Goal: Information Seeking & Learning: Learn about a topic

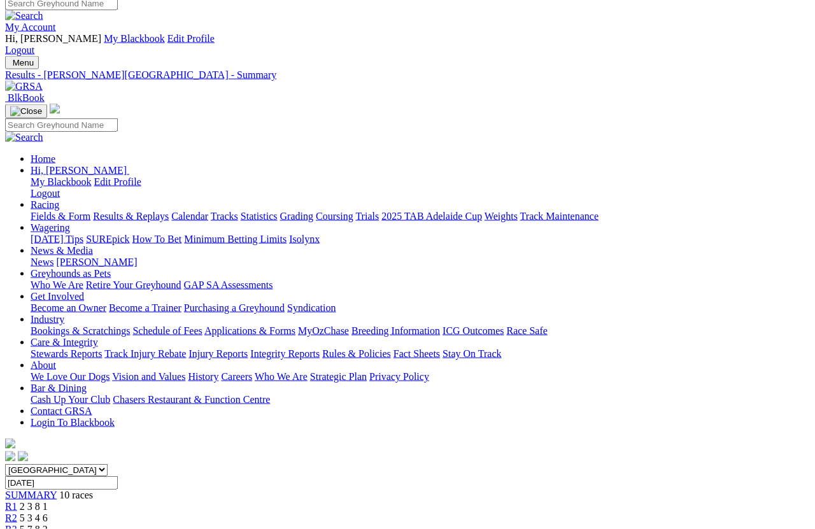
scroll to position [8, 0]
click at [147, 211] on link "Results & Replays" at bounding box center [131, 216] width 76 height 11
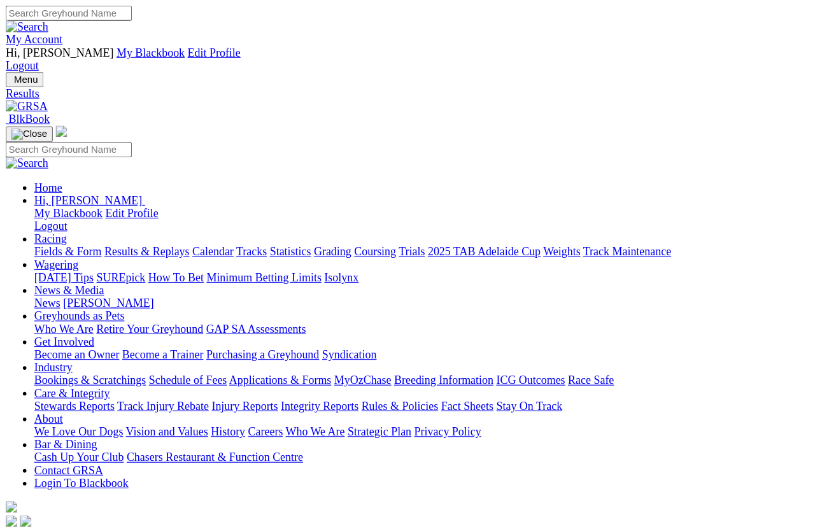
scroll to position [9, 0]
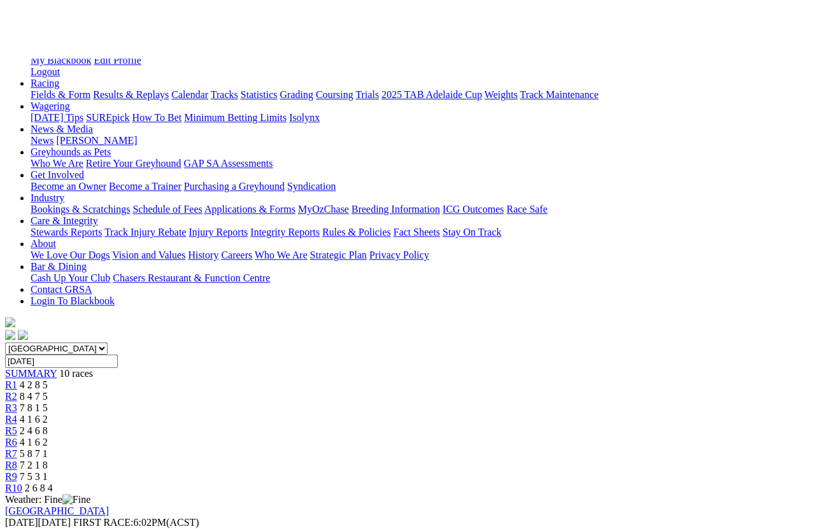
scroll to position [73, 0]
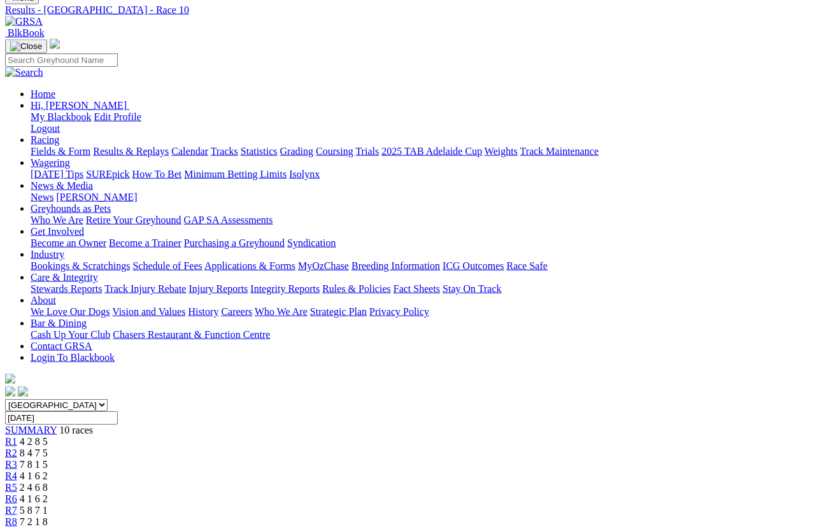
click at [662, 471] on div "R9 7 5 3 1" at bounding box center [407, 533] width 805 height 11
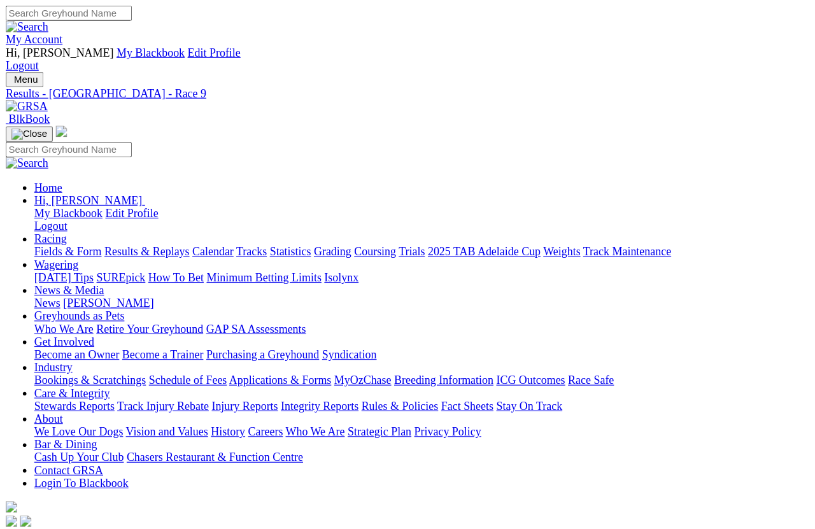
scroll to position [9, 0]
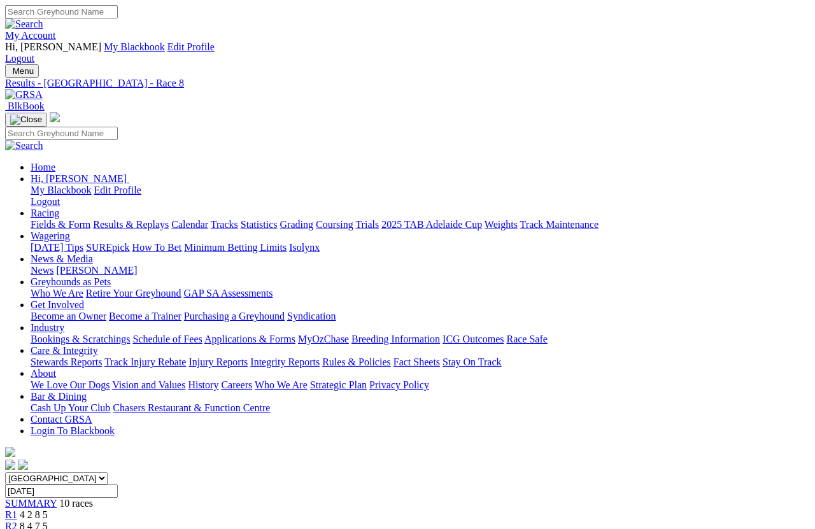
scroll to position [9, 0]
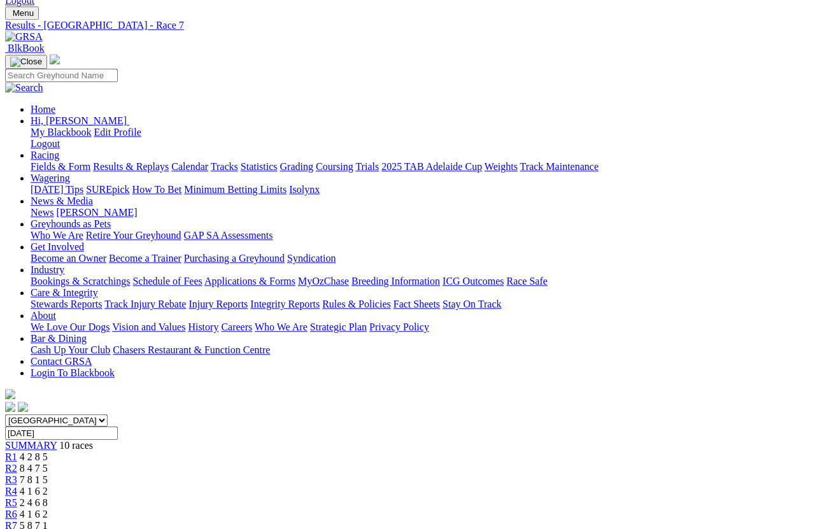
scroll to position [58, 0]
click at [17, 509] on span "R6" at bounding box center [11, 514] width 12 height 11
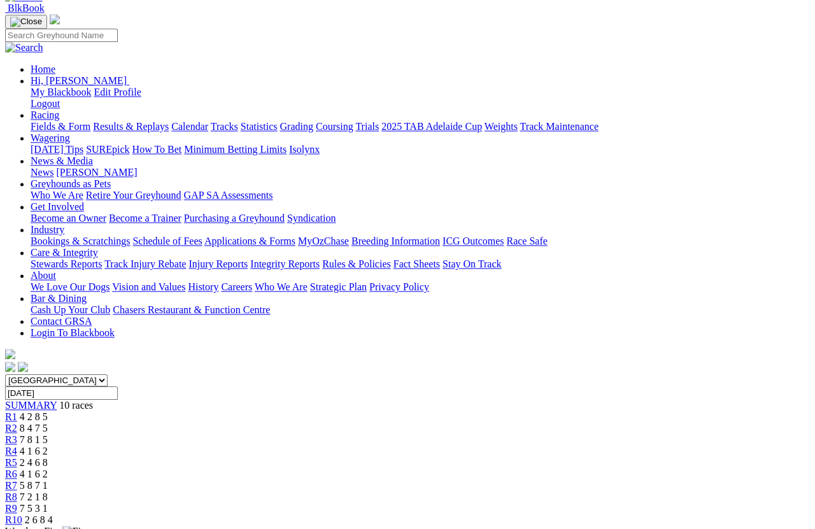
scroll to position [97, 0]
click at [17, 458] on link "R5" at bounding box center [11, 463] width 12 height 11
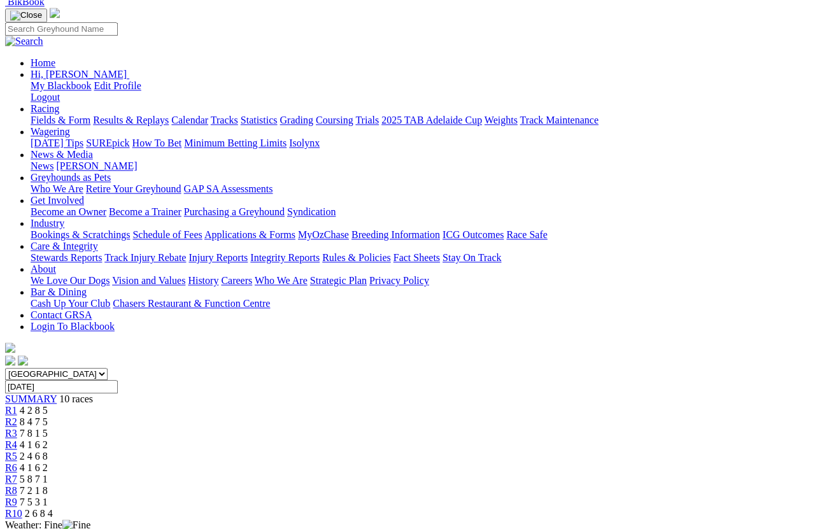
scroll to position [104, 0]
click at [48, 440] on span "4 1 6 2" at bounding box center [34, 445] width 28 height 11
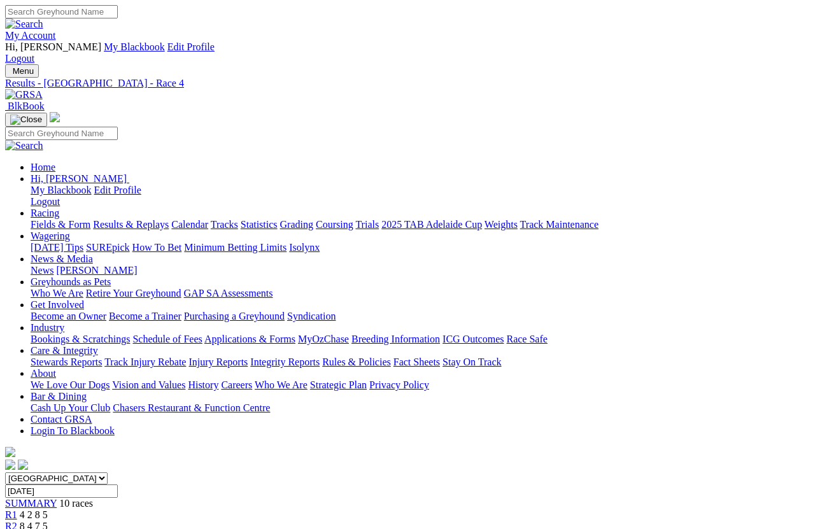
click at [17, 471] on link "R3" at bounding box center [11, 537] width 12 height 11
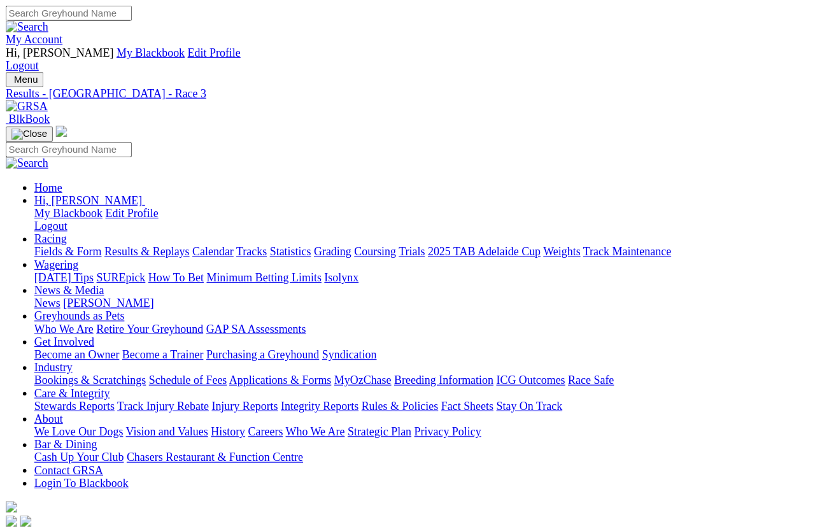
scroll to position [9, 0]
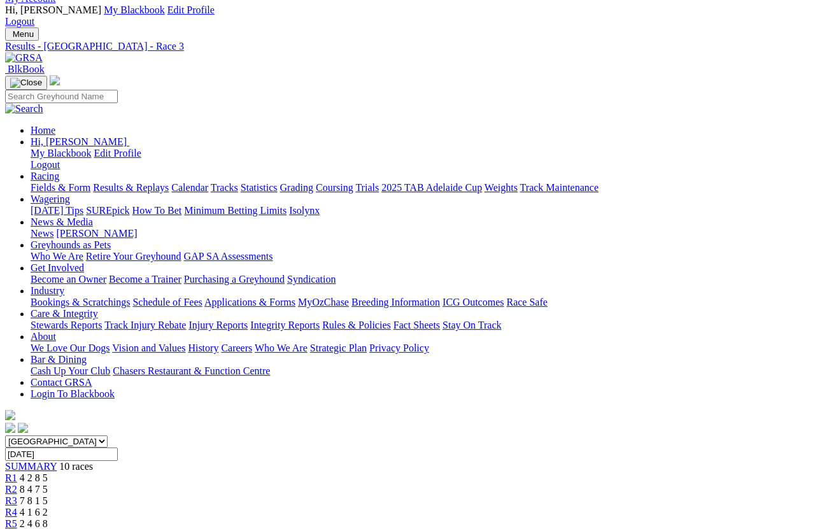
scroll to position [0, 0]
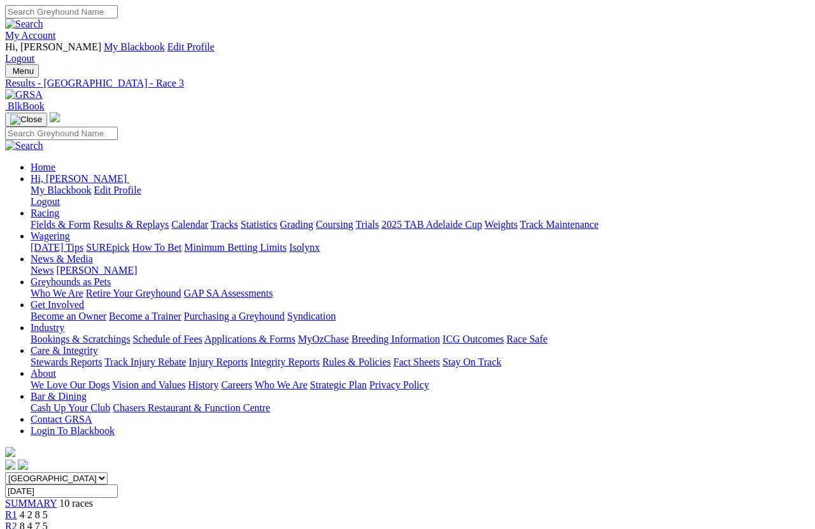
click at [44, 219] on link "Fields & Form" at bounding box center [61, 224] width 60 height 11
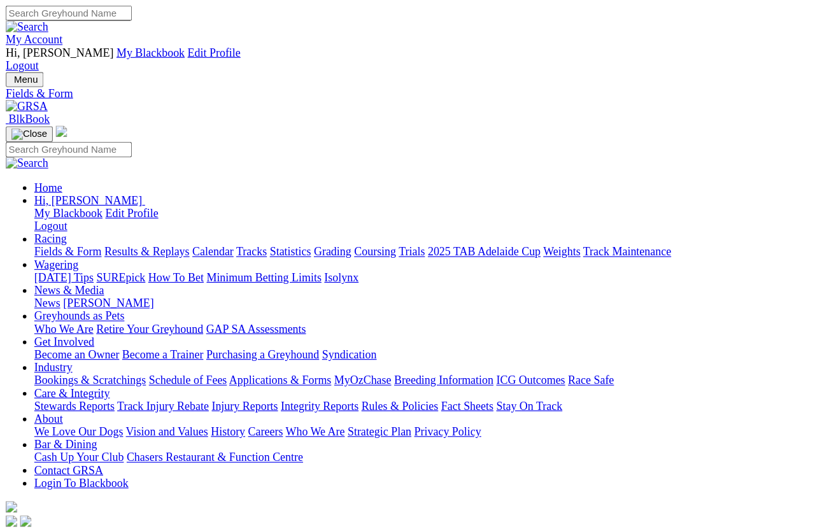
scroll to position [9, 0]
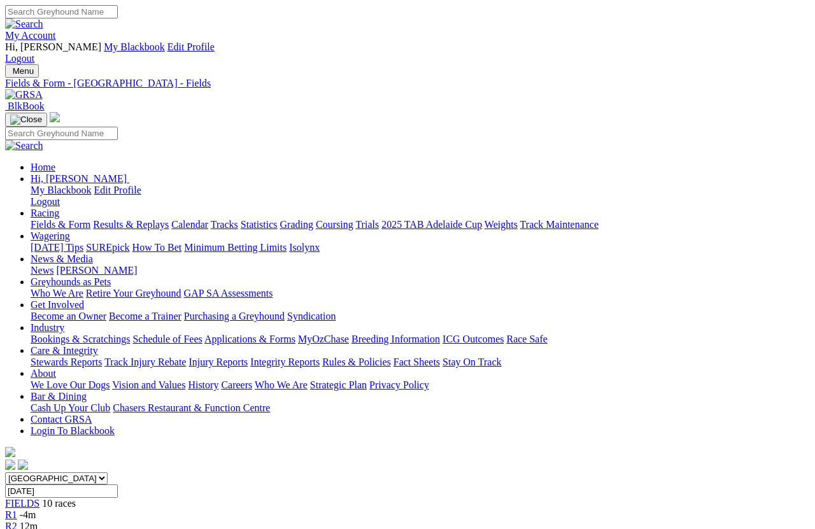
click at [50, 219] on link "Fields & Form" at bounding box center [61, 224] width 60 height 11
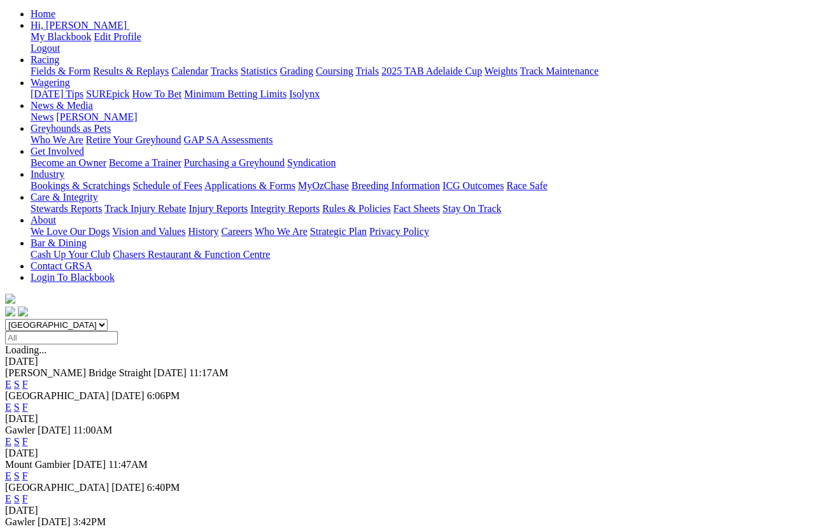
scroll to position [153, 0]
click at [28, 471] on link "F" at bounding box center [25, 533] width 6 height 11
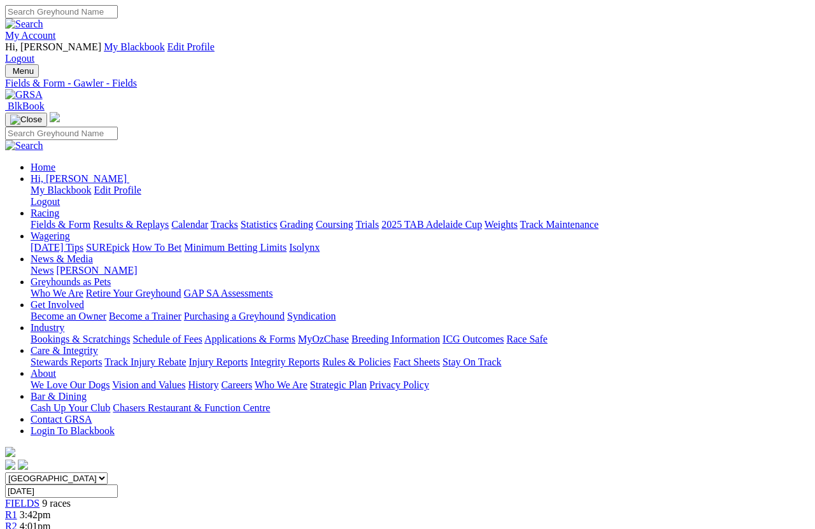
click at [48, 219] on link "Fields & Form" at bounding box center [61, 224] width 60 height 11
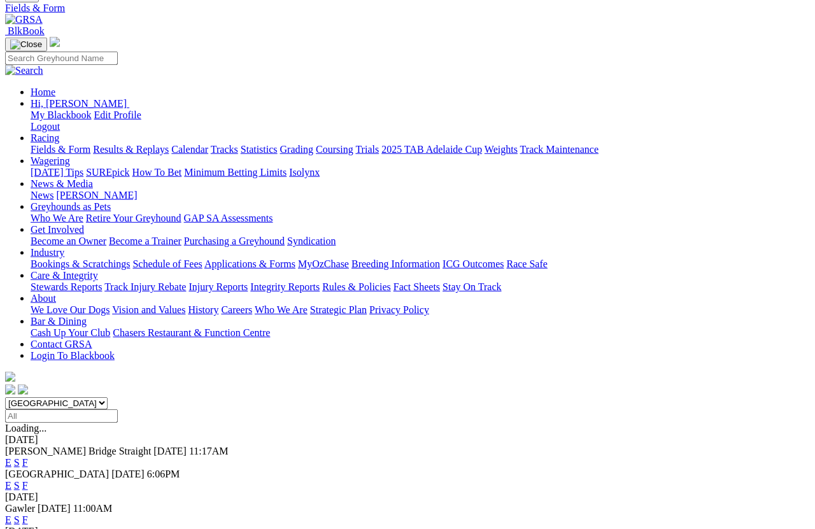
scroll to position [141, 0]
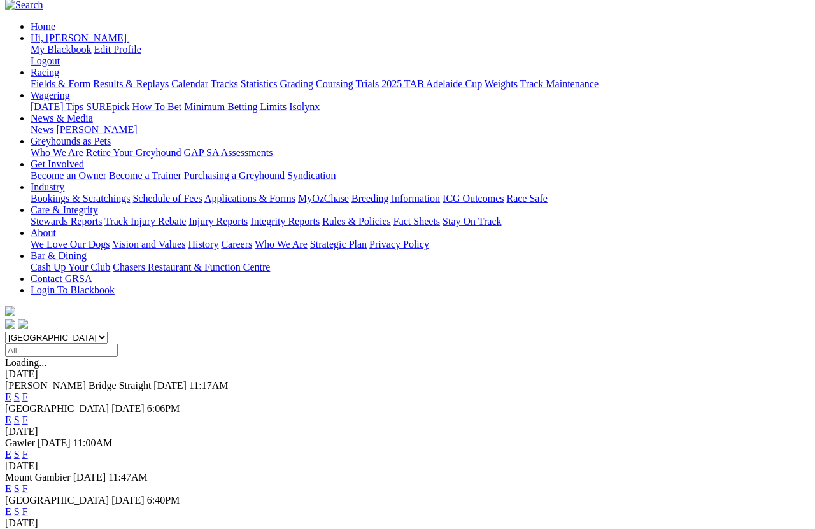
click at [11, 506] on link "E" at bounding box center [8, 511] width 6 height 11
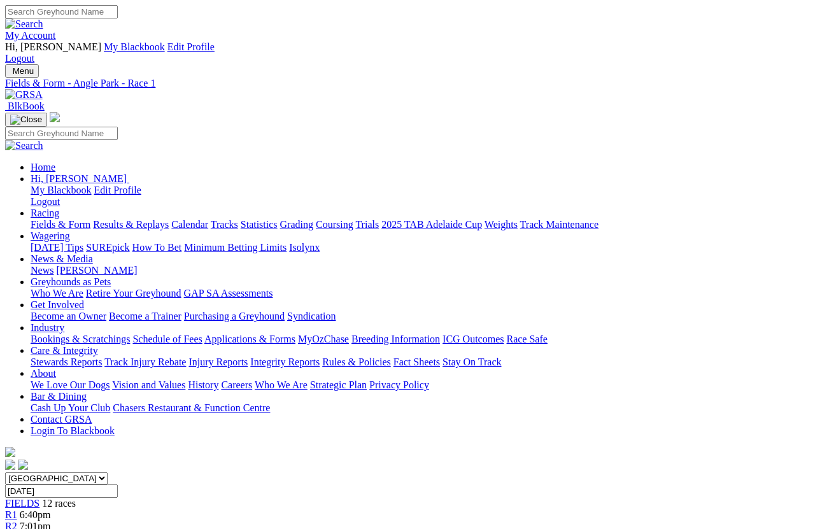
click at [17, 471] on link "R2" at bounding box center [11, 526] width 12 height 11
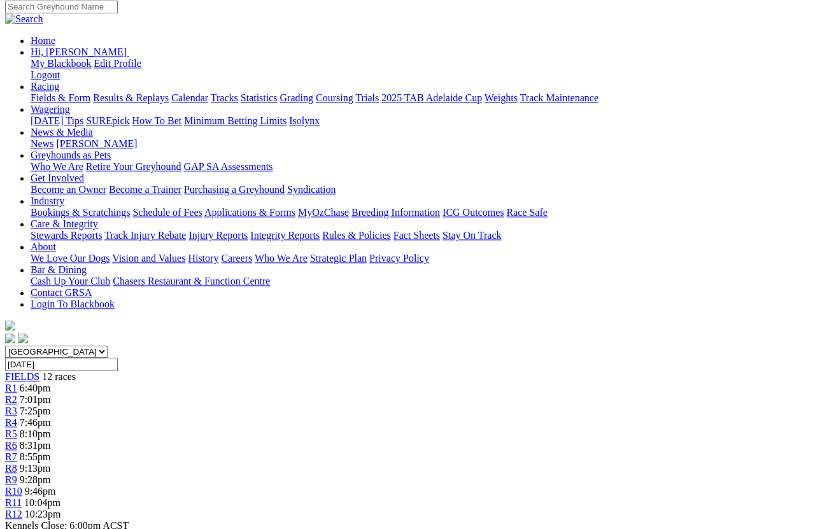
scroll to position [126, 0]
click at [17, 406] on span "R3" at bounding box center [11, 411] width 12 height 11
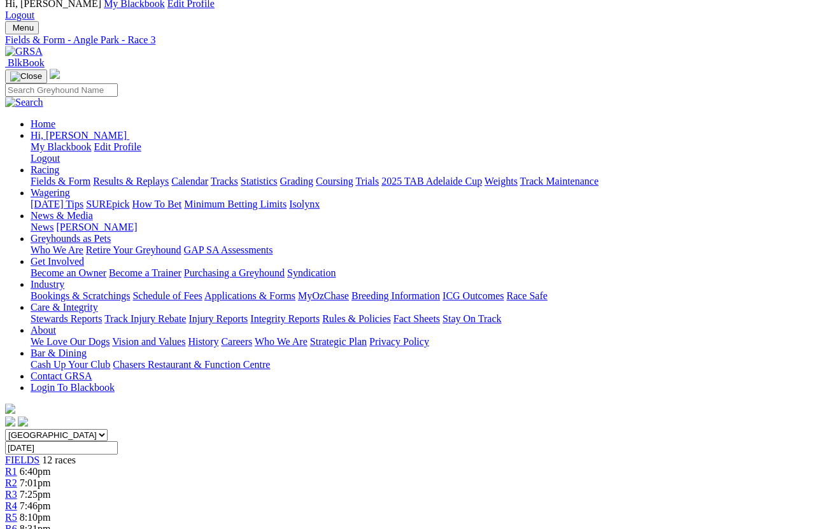
scroll to position [43, 0]
click at [17, 471] on span "R2" at bounding box center [11, 483] width 12 height 11
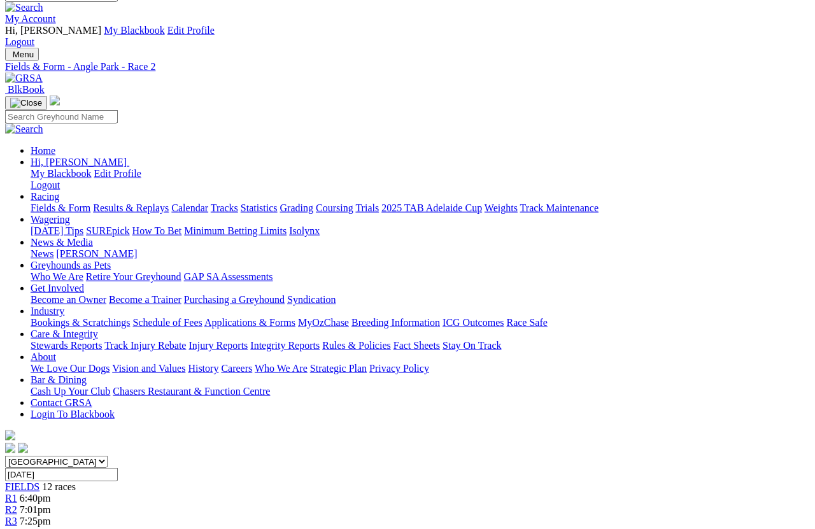
scroll to position [16, 0]
click at [17, 516] on span "R3" at bounding box center [11, 521] width 12 height 11
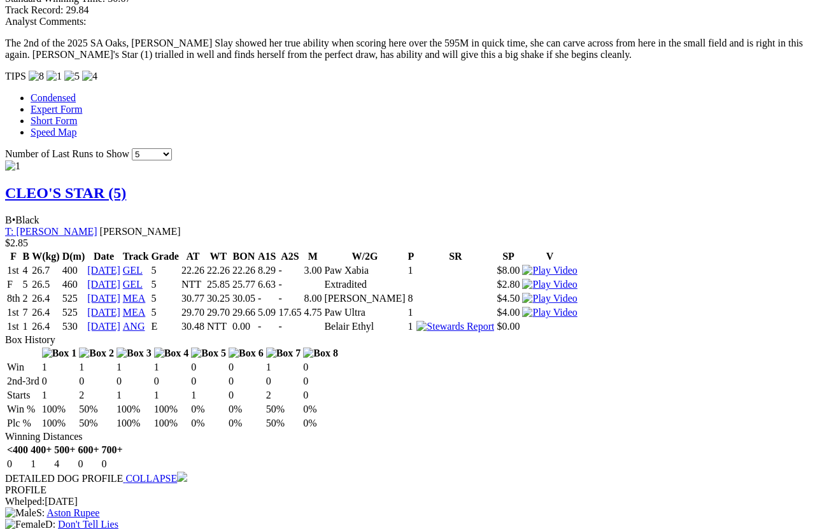
scroll to position [1232, 0]
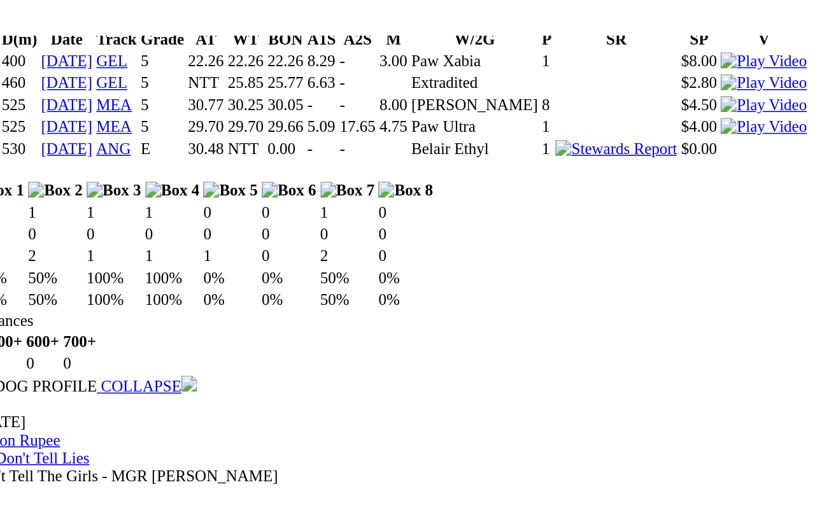
scroll to position [1336, 0]
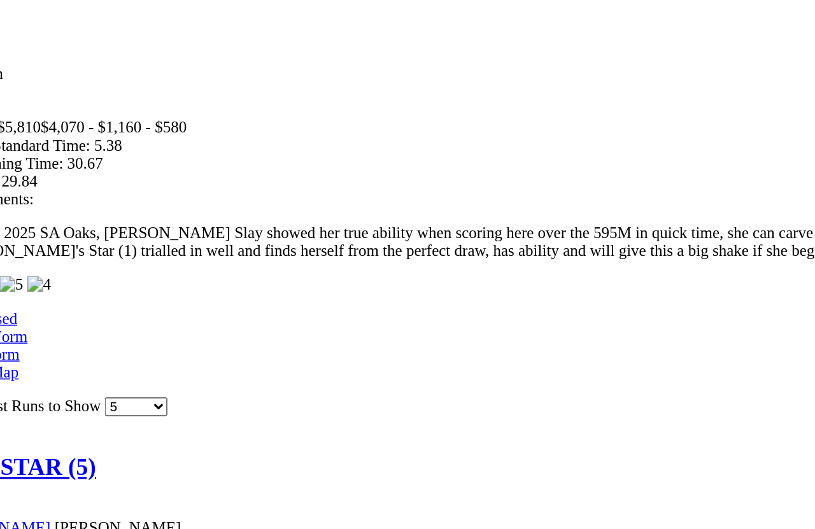
scroll to position [1095, 0]
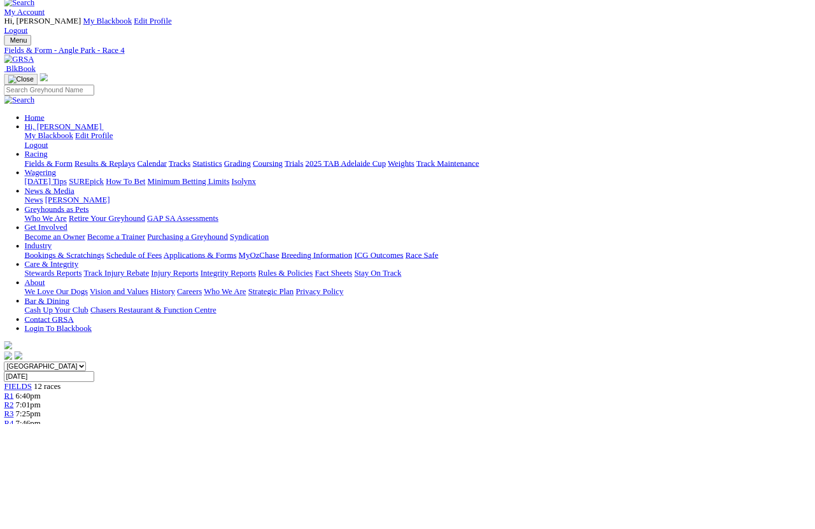
scroll to position [0, 0]
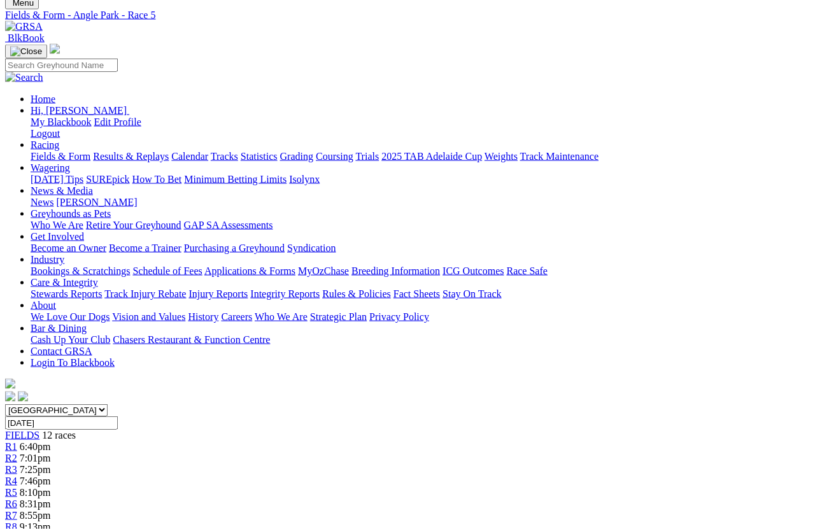
scroll to position [68, 0]
click at [17, 499] on span "R6" at bounding box center [11, 504] width 12 height 11
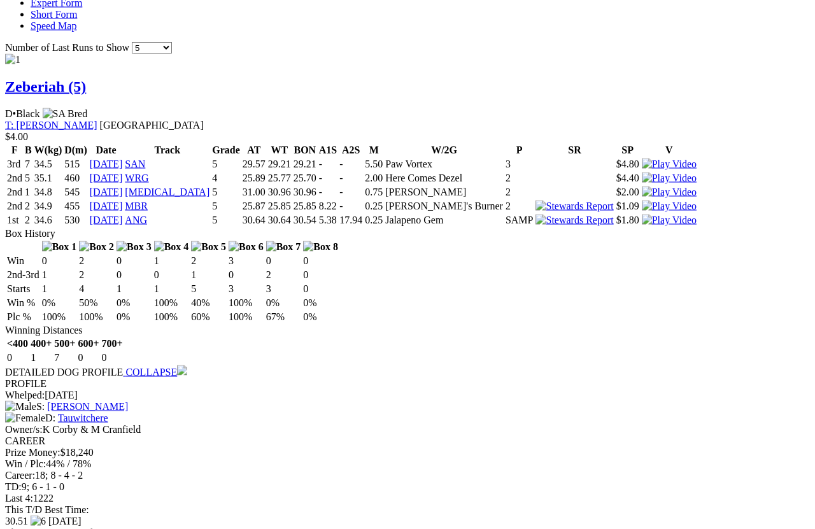
scroll to position [1307, 0]
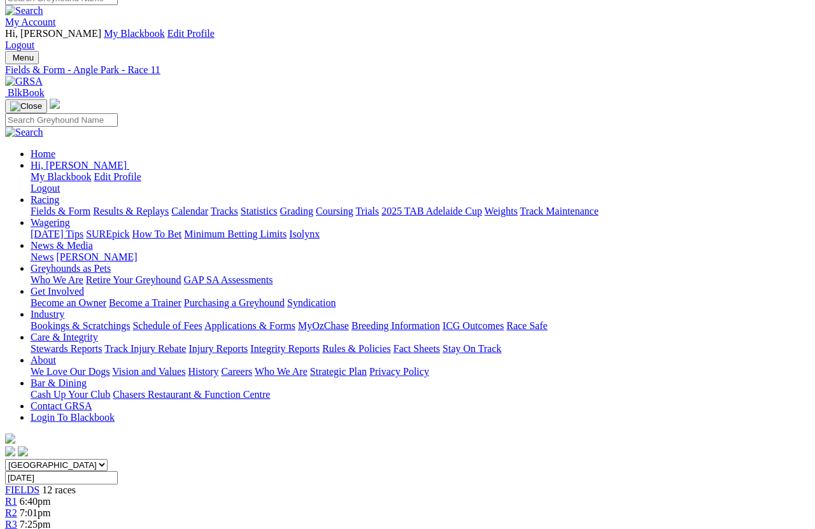
scroll to position [0, 0]
